Goal: Navigation & Orientation: Find specific page/section

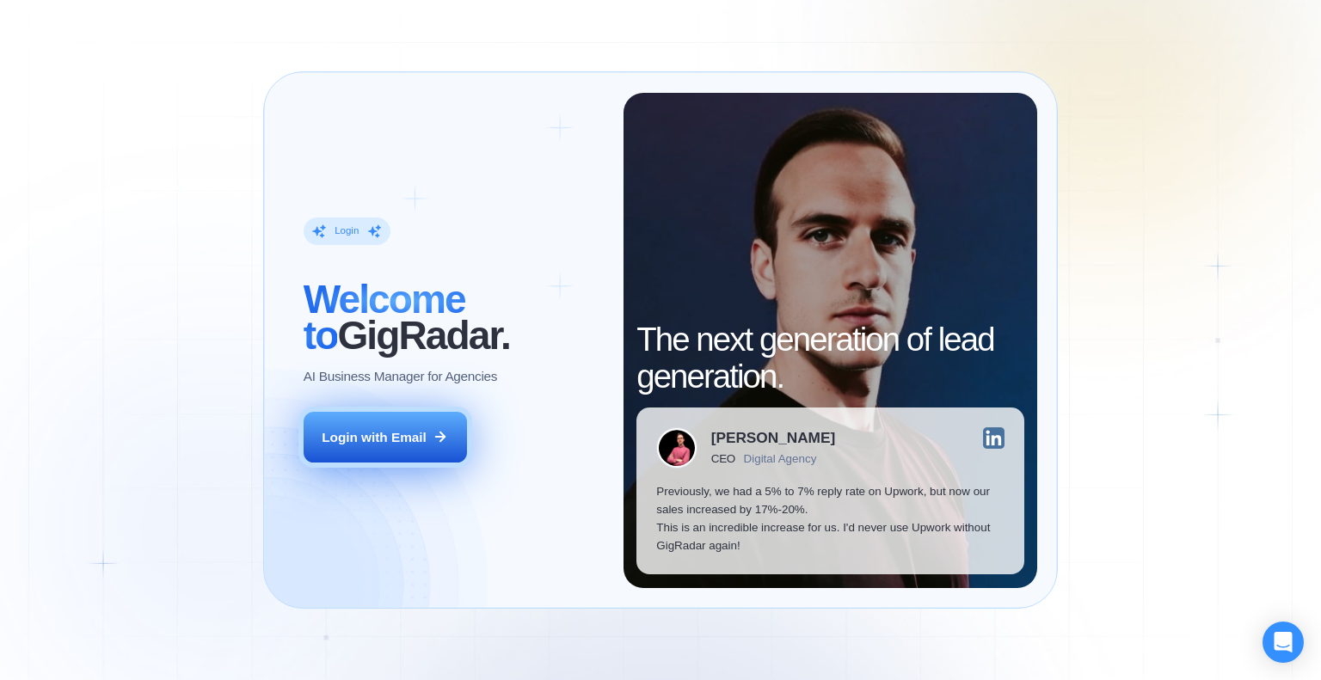
click at [424, 443] on div "Login with Email" at bounding box center [374, 437] width 105 height 18
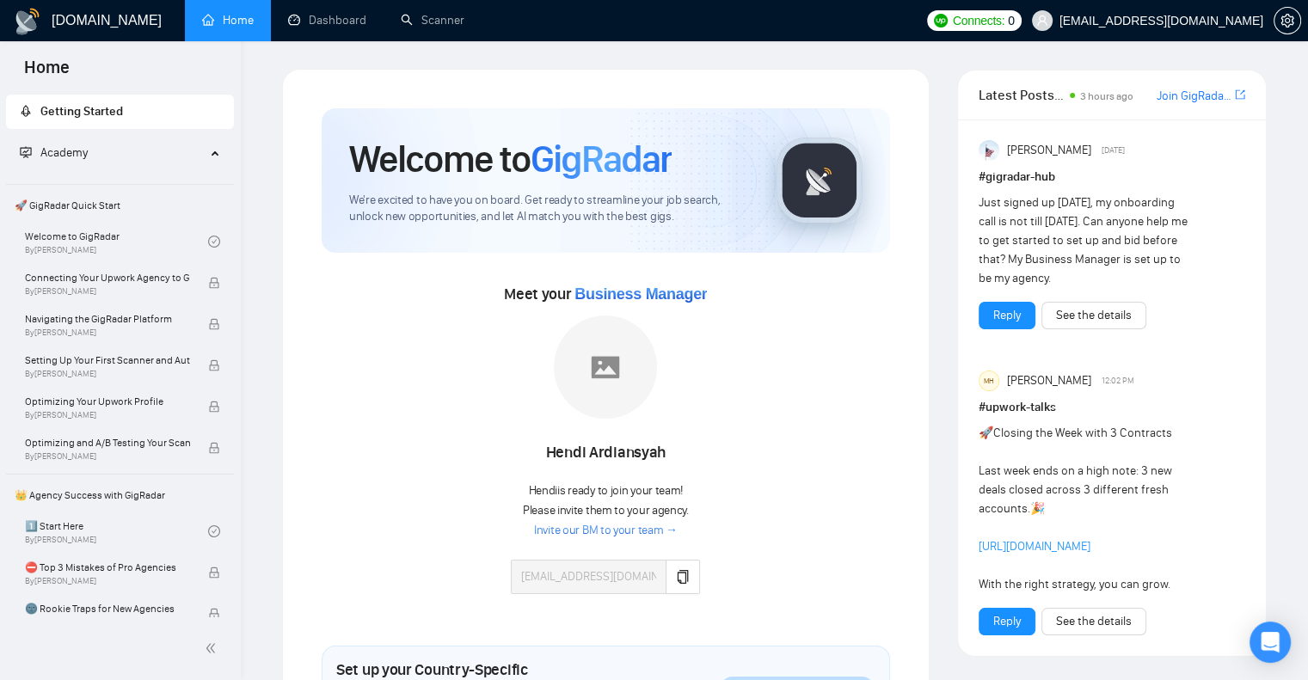
click at [561, 531] on link "Invite our BM to your team →" at bounding box center [606, 531] width 144 height 16
